Goal: Use online tool/utility: Utilize a website feature to perform a specific function

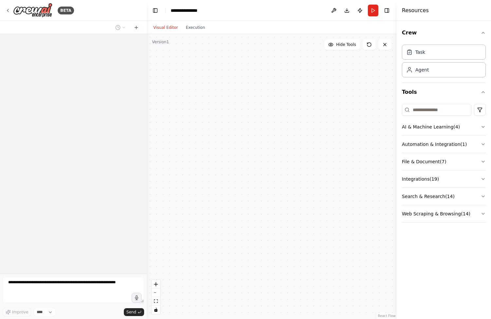
click at [246, 79] on div at bounding box center [272, 176] width 250 height 285
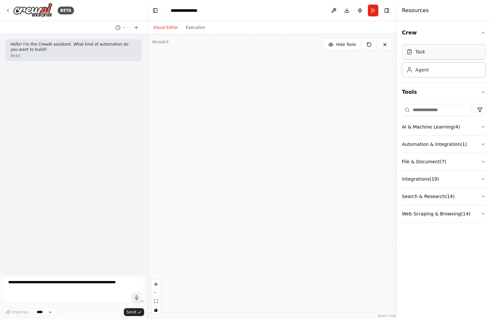
click at [428, 56] on div "Task" at bounding box center [444, 51] width 84 height 15
click at [426, 70] on div "Agent" at bounding box center [421, 69] width 13 height 7
click at [414, 127] on button "AI & Machine Learning ( 4 )" at bounding box center [444, 126] width 84 height 17
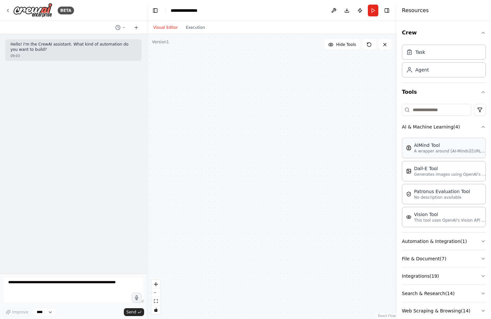
click at [420, 142] on div "AIMind Tool" at bounding box center [450, 145] width 72 height 7
click at [423, 176] on p "Generates images using OpenAI's Dall-E model." at bounding box center [450, 173] width 72 height 5
click at [262, 128] on icon at bounding box center [260, 125] width 5 height 5
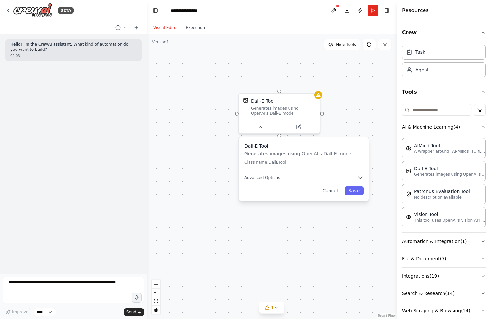
click at [260, 181] on div "Dall-E Tool Generates images using OpenAI's Dall-E model. Class name: DallETool…" at bounding box center [304, 168] width 130 height 63
click at [361, 179] on icon "button" at bounding box center [360, 177] width 7 height 7
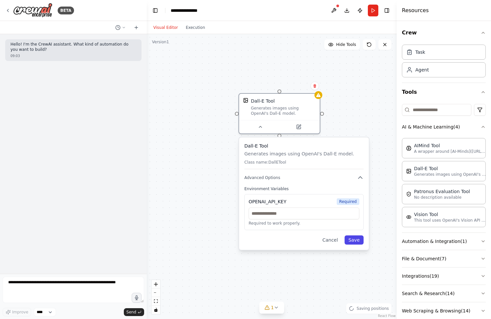
click at [352, 239] on button "Save" at bounding box center [353, 239] width 19 height 9
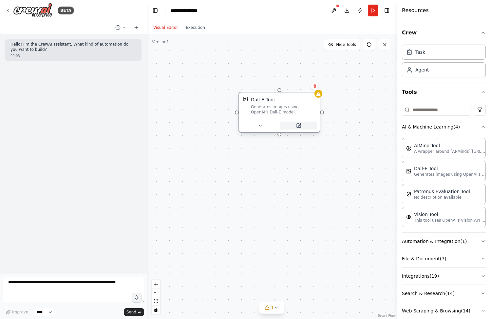
click at [301, 128] on icon at bounding box center [298, 125] width 5 height 5
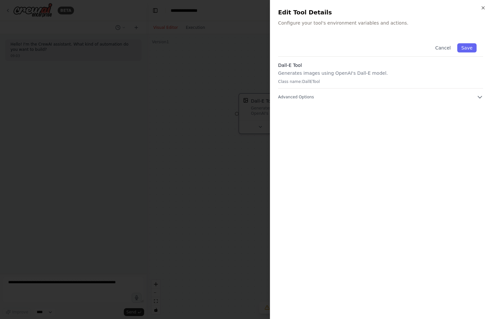
click at [344, 69] on div "Dall-E Tool Generates images using OpenAI's Dall-E model. Class name: [GEOGRAPH…" at bounding box center [380, 75] width 205 height 27
click at [483, 8] on icon "button" at bounding box center [483, 8] width 3 height 3
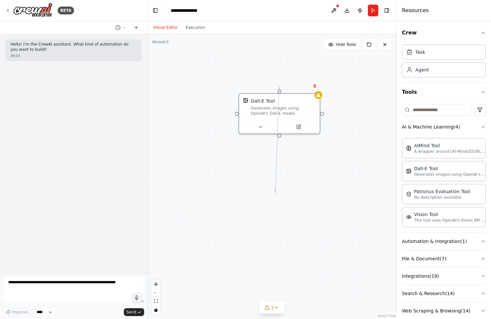
drag, startPoint x: 279, startPoint y: 135, endPoint x: 272, endPoint y: 214, distance: 79.2
click at [272, 214] on div "Dall-E Tool Generates images using OpenAI's Dall-E model." at bounding box center [272, 176] width 250 height 285
click at [323, 113] on div "Dall-E Tool Generates images using OpenAI's Dall-E model." at bounding box center [272, 176] width 250 height 285
drag, startPoint x: 281, startPoint y: 195, endPoint x: 280, endPoint y: 128, distance: 67.1
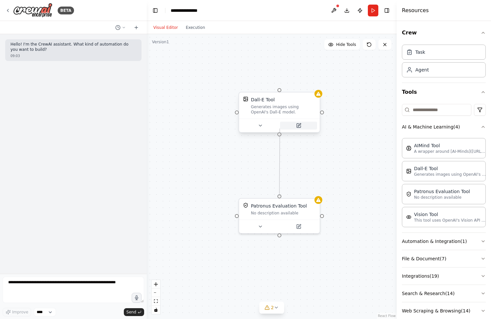
click at [280, 128] on div "Dall-E Tool Generates images using OpenAI's Dall-E model. Patronus Evaluation T…" at bounding box center [272, 176] width 250 height 285
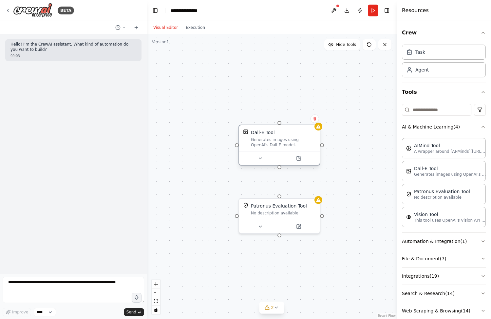
drag, startPoint x: 279, startPoint y: 132, endPoint x: 278, endPoint y: 166, distance: 34.4
click at [278, 165] on div "Dall-E Tool Generates images using OpenAI's Dall-E model." at bounding box center [279, 144] width 82 height 41
drag, startPoint x: 236, startPoint y: 145, endPoint x: 234, endPoint y: 214, distance: 69.1
click at [234, 214] on div "Dall-E Tool Generates images using OpenAI's Dall-E model. Patronus Evaluation T…" at bounding box center [272, 176] width 250 height 285
click at [264, 228] on button at bounding box center [260, 225] width 37 height 8
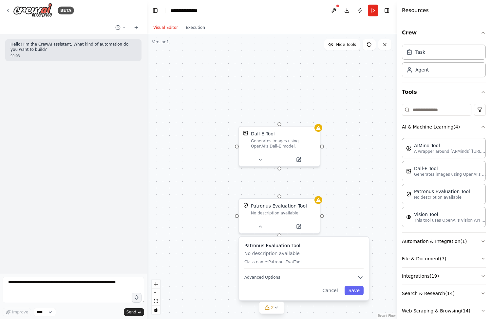
click at [279, 280] on div "Patronus Evaluation Tool No description available Class name: PatronusEvalTool …" at bounding box center [304, 268] width 130 height 63
click at [363, 278] on icon "button" at bounding box center [360, 277] width 7 height 7
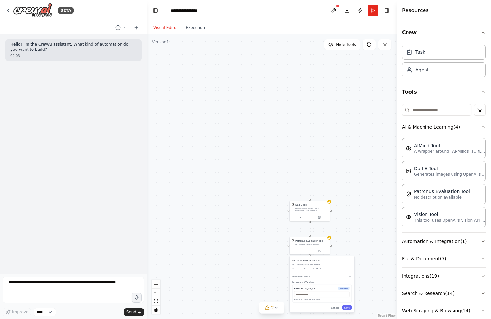
click at [355, 232] on div "Dall-E Tool Generates images using OpenAI's Dall-E model. Patronus Evaluation T…" at bounding box center [272, 176] width 250 height 285
click at [187, 32] on div "Visual Editor Execution" at bounding box center [179, 27] width 60 height 13
click at [190, 30] on button "Execution" at bounding box center [195, 28] width 27 height 8
click at [174, 29] on button "Visual Editor" at bounding box center [165, 28] width 32 height 8
click at [371, 46] on icon at bounding box center [368, 44] width 5 height 5
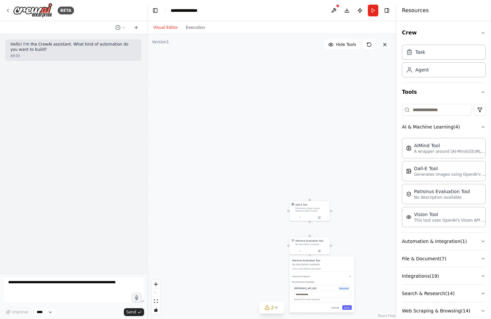
click at [391, 45] on button at bounding box center [384, 44] width 13 height 10
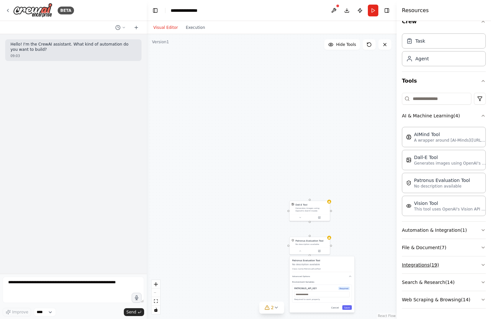
click at [425, 268] on button "Integrations ( 19 )" at bounding box center [444, 264] width 84 height 17
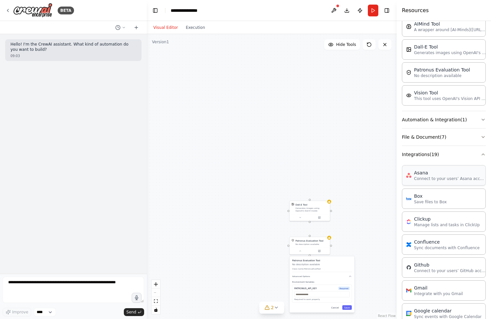
scroll to position [183, 0]
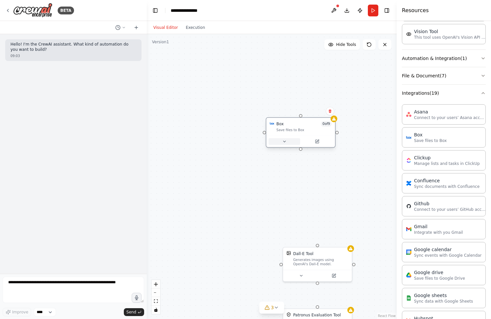
click at [285, 142] on icon at bounding box center [284, 141] width 5 height 5
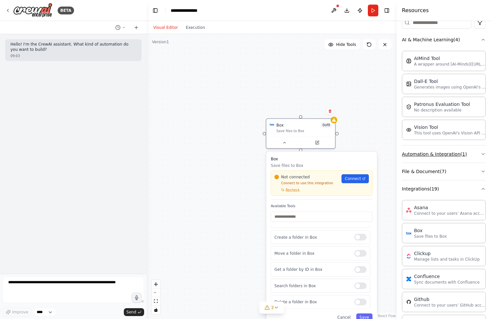
scroll to position [87, 0]
click at [428, 155] on button "Automation & Integration ( 1 )" at bounding box center [444, 153] width 84 height 17
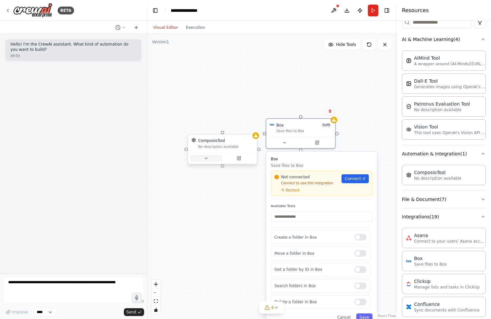
click at [204, 155] on button at bounding box center [205, 158] width 31 height 7
click at [209, 207] on div "ComposioTool No description available Class name: ComposioTool Advanced Options…" at bounding box center [243, 195] width 111 height 54
click at [211, 203] on span "Advanced Options" at bounding box center [208, 202] width 30 height 5
click at [225, 235] on input "text" at bounding box center [243, 233] width 94 height 10
type input "**********"
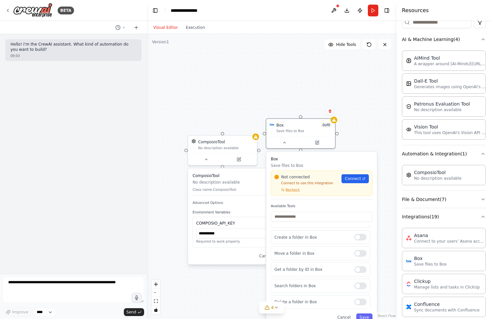
click at [230, 253] on div "Cancel Save" at bounding box center [244, 255] width 102 height 8
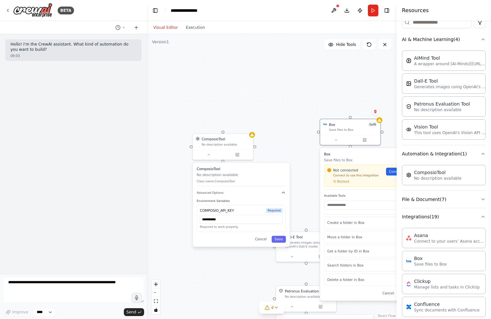
drag, startPoint x: 274, startPoint y: 153, endPoint x: 336, endPoint y: 153, distance: 61.6
click at [336, 153] on h3 "Box" at bounding box center [368, 154] width 89 height 5
click at [279, 239] on button "Save" at bounding box center [278, 238] width 14 height 7
click at [238, 151] on button at bounding box center [237, 154] width 28 height 6
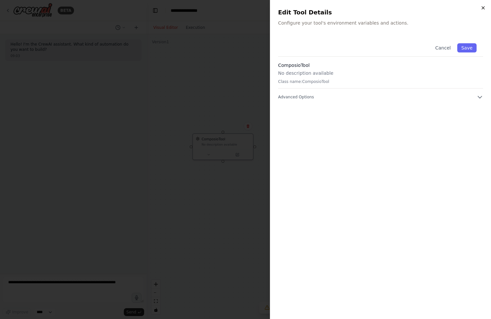
click at [481, 7] on icon "button" at bounding box center [482, 7] width 5 height 5
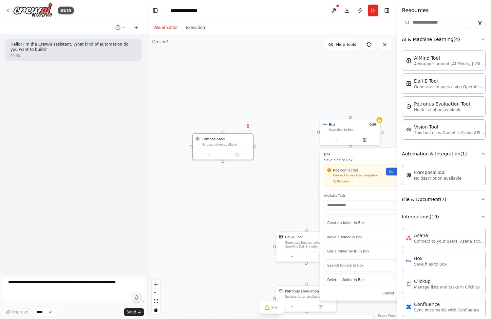
scroll to position [0, 0]
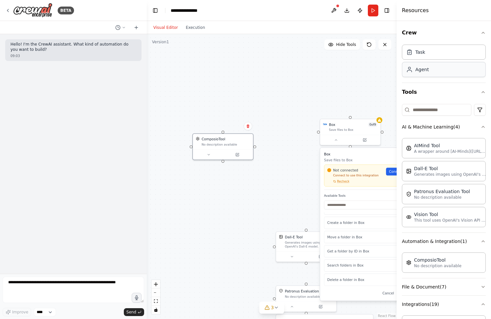
click at [445, 73] on div "Agent" at bounding box center [444, 69] width 84 height 15
click at [261, 97] on icon at bounding box center [262, 97] width 4 height 4
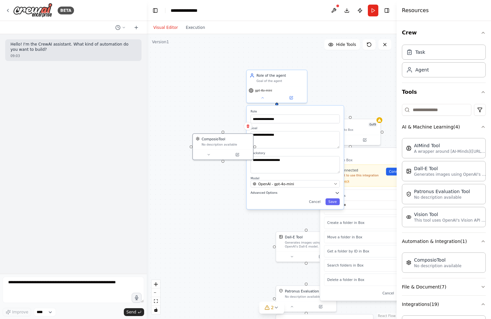
click at [273, 191] on span "Advanced Options" at bounding box center [263, 193] width 27 height 4
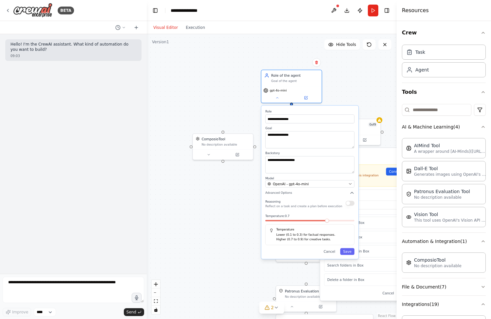
drag, startPoint x: 314, startPoint y: 223, endPoint x: 330, endPoint y: 223, distance: 16.4
click at [330, 223] on div "Temperature: 0.7 Temperature Lower (0.1 to 0.3) for factual responses. Higher (…" at bounding box center [309, 229] width 89 height 31
click at [223, 105] on icon at bounding box center [223, 104] width 4 height 4
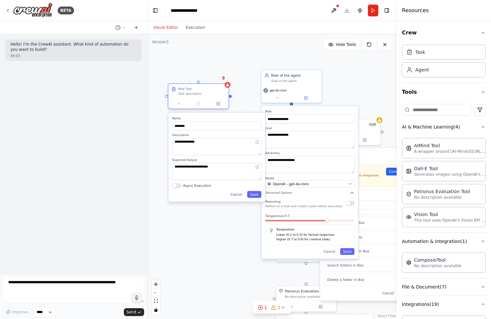
drag, startPoint x: 238, startPoint y: 91, endPoint x: 192, endPoint y: 91, distance: 46.2
click at [192, 92] on div "Task description" at bounding box center [201, 94] width 47 height 4
click at [220, 102] on button at bounding box center [218, 104] width 17 height 6
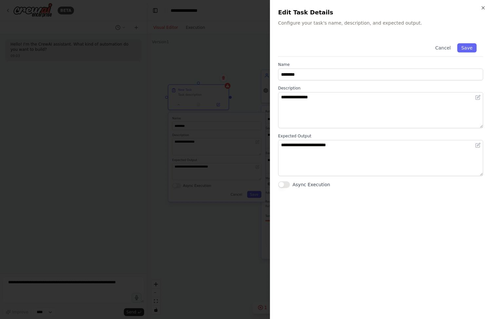
click at [222, 79] on div at bounding box center [245, 159] width 491 height 319
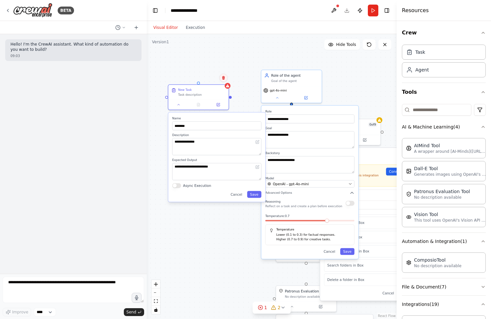
click at [225, 79] on button at bounding box center [223, 77] width 9 height 9
